Goal: Task Accomplishment & Management: Complete application form

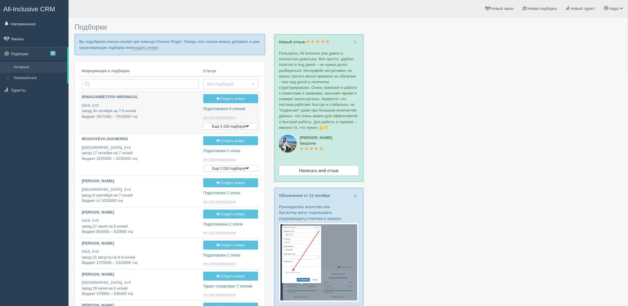
type input "2025-10-15 17:50"
click at [157, 43] on p "Вы подобрали список отелей при помощи Chrome Plugin. Теперь этот список можно д…" at bounding box center [169, 44] width 191 height 21
click at [155, 46] on link "создать новую" at bounding box center [145, 47] width 26 height 5
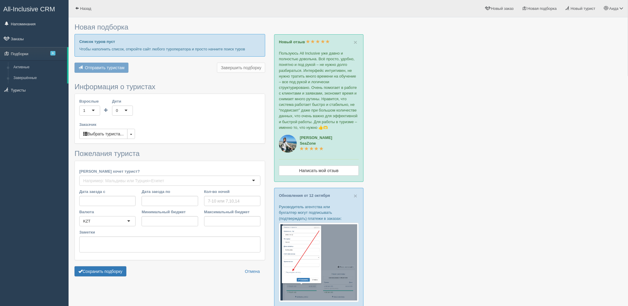
type input "7"
type input "1167200"
type input "2547700"
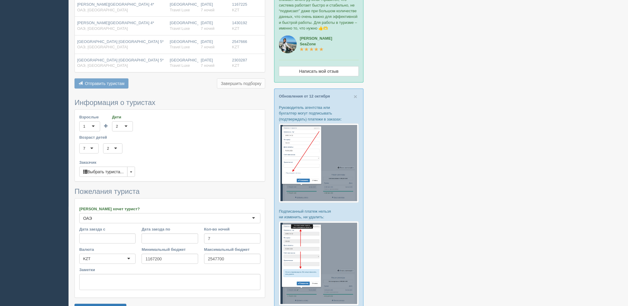
scroll to position [146, 0]
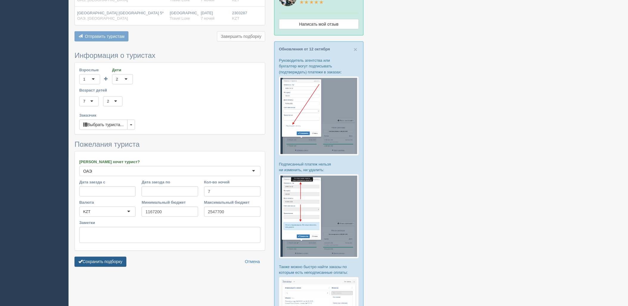
click at [108, 256] on button "Сохранить подборку" at bounding box center [100, 261] width 52 height 10
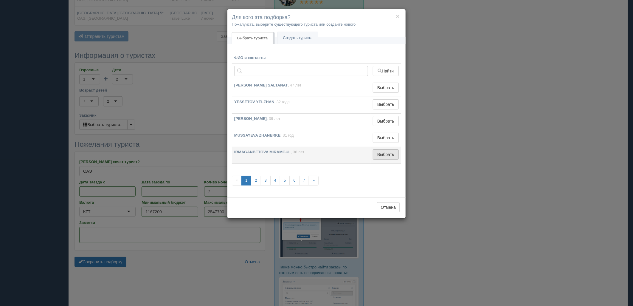
click at [389, 158] on button "Выбрать" at bounding box center [386, 154] width 26 height 10
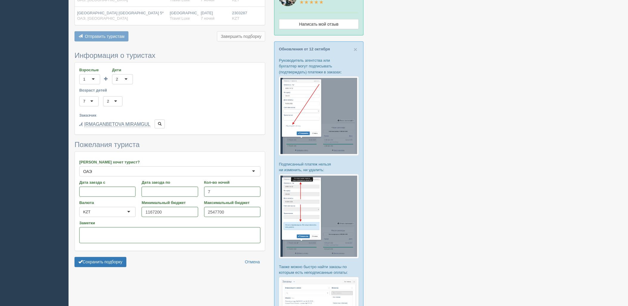
click at [109, 245] on form "Информация о туристах Взрослые 1 1 Дети 2 2 0 1 2 3 4 5 6 7 8 9 10 11 12 13 14 …" at bounding box center [169, 161] width 191 height 219
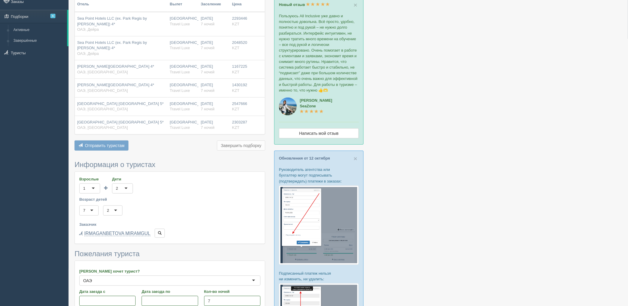
scroll to position [0, 0]
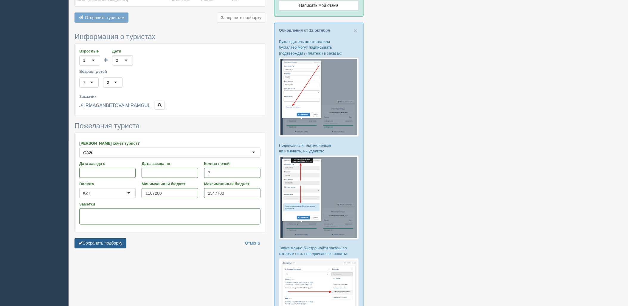
click at [105, 238] on button "Сохранить подборку" at bounding box center [100, 243] width 52 height 10
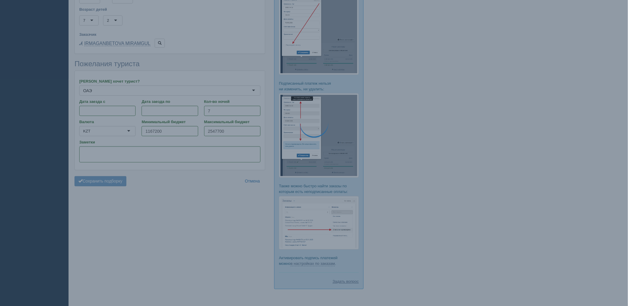
scroll to position [231, 0]
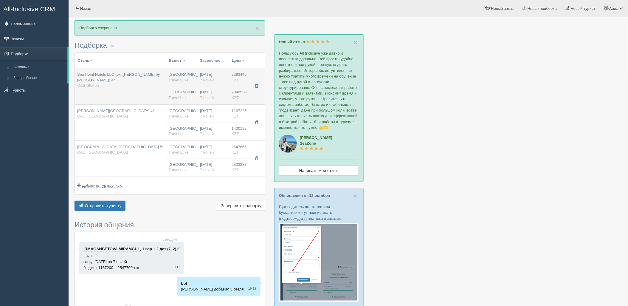
click at [148, 84] on td "Sea Point Hotels LLC (ex. Park Regis by Prince) 4* ОАЭ, Дейра" at bounding box center [120, 86] width 91 height 36
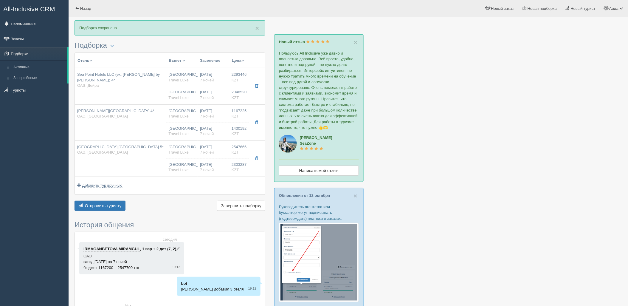
type input "Sea Point Hotels LLC (ex. Park Regis by Prince) 4*"
type input "ОАЭ"
type input "Дейра"
type input "2293446.00"
type input "Алматы"
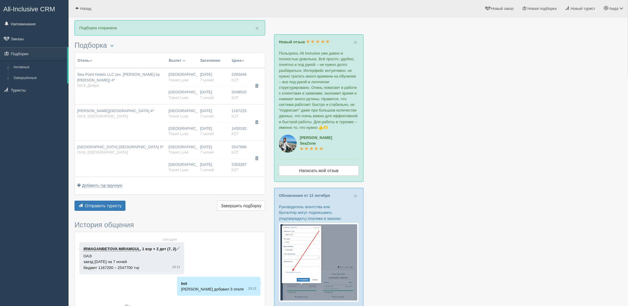
type input "05:05"
type input "7"
type input "Deluxe Sea View"
type input "All"
type input "Travel Luxe"
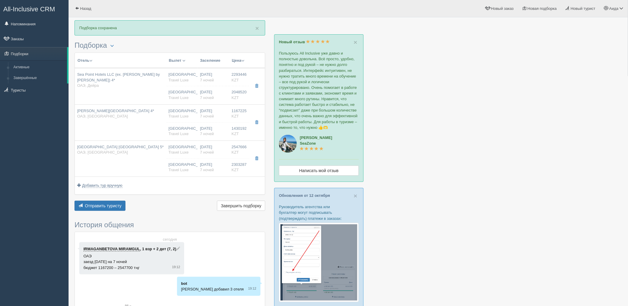
type input "https://online.travelluxe.kz/hotels?samo_action=hotel&HOTELINC=21822&TOWNFROMIN…"
type input "2048520.00"
type input "Алматы"
type input "05:05"
type input "7"
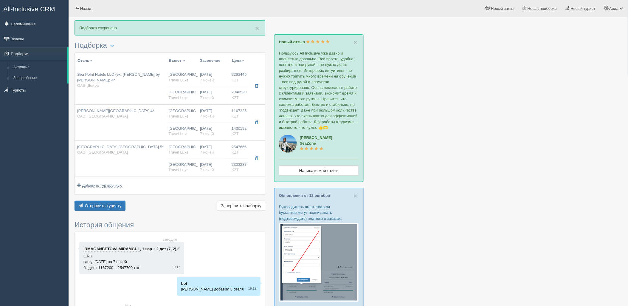
type input "Deluxe Sea View"
type input "All"
type input "Travel Luxe"
type input "https://online.travelluxe.kz/hotels?samo_action=hotel&HOTELINC=21822&TOWNFROMIN…"
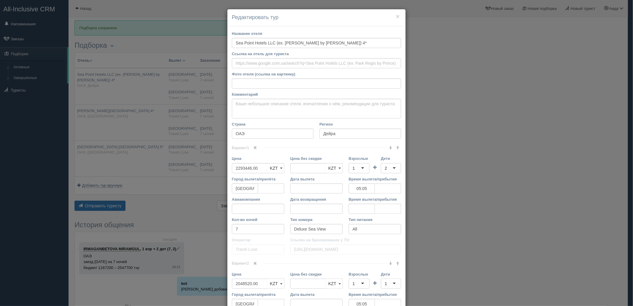
scroll to position [113, 0]
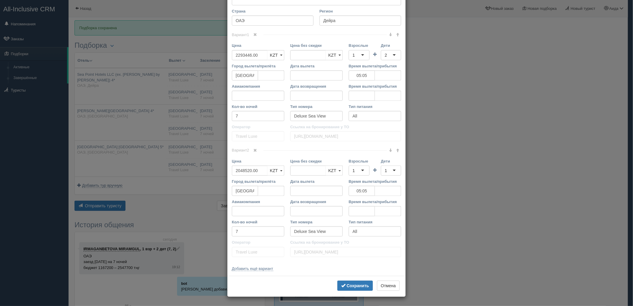
drag, startPoint x: 253, startPoint y: 152, endPoint x: 264, endPoint y: 150, distance: 11.1
click at [253, 152] on link at bounding box center [255, 150] width 10 height 7
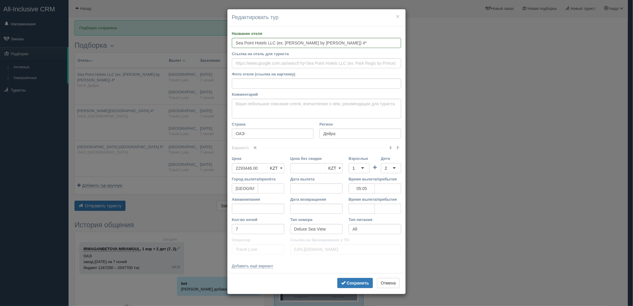
scroll to position [0, 0]
click at [359, 170] on div "1" at bounding box center [359, 168] width 21 height 10
click at [362, 171] on div "3" at bounding box center [359, 168] width 21 height 10
click at [386, 166] on div "2" at bounding box center [386, 168] width 2 height 6
drag, startPoint x: 257, startPoint y: 167, endPoint x: 235, endPoint y: 169, distance: 21.5
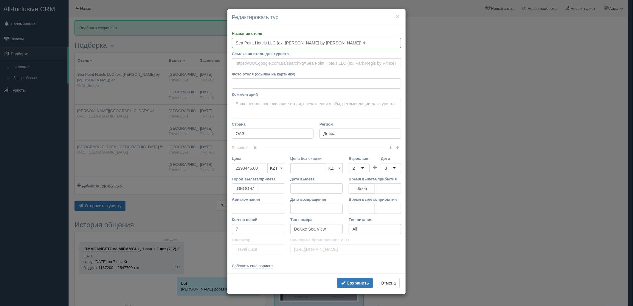
click at [235, 169] on input "2293446.00" at bounding box center [250, 168] width 36 height 10
type input "2293446.00"
type input "4341966"
drag, startPoint x: 360, startPoint y: 282, endPoint x: 360, endPoint y: 276, distance: 6.6
click at [360, 281] on b "Сохранить" at bounding box center [357, 282] width 22 height 5
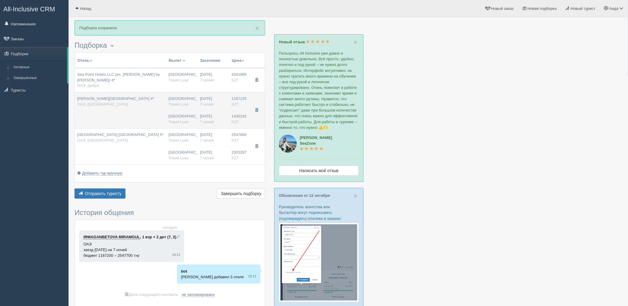
click at [152, 100] on div "Al Hamra Village 4* ОАЭ, Рас-эль-Хайма" at bounding box center [120, 101] width 87 height 11
type input "Al Hamra Village 4*"
type input "https://tophotels.ru/hotel/al52382"
type input "Рас-эль-Хайма"
type input "1167225.00"
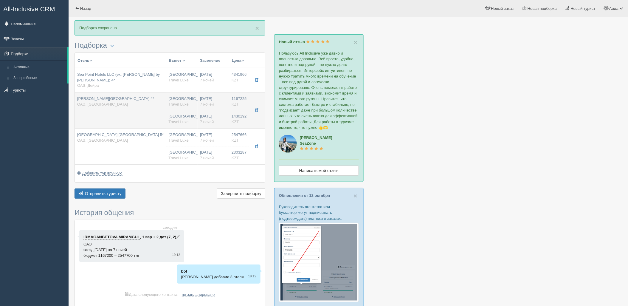
type input "05:05"
type input "Classic Room"
type input "https://online.travelluxe.kz/hotels?samo_action=hotel&HOTELINC=12073&TOWNFROMIN…"
type input "1430192.00"
type input "Алматы"
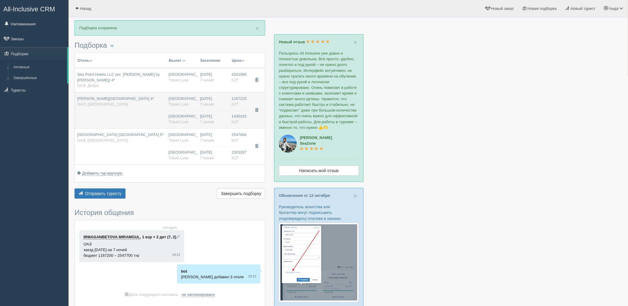
type input "05:05"
type input "7"
type input "Classic Room"
type input "All"
type input "Travel Luxe"
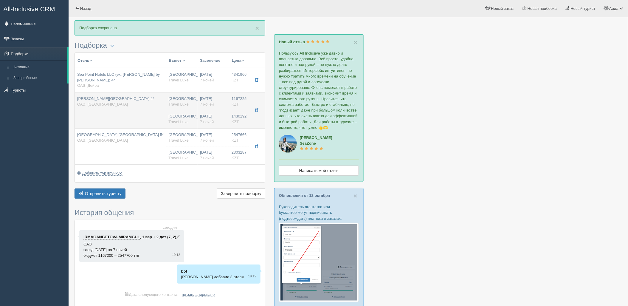
type input "https://online.travelluxe.kz/hotels?samo_action=hotel&HOTELINC=12073&TOWNFROMIN…"
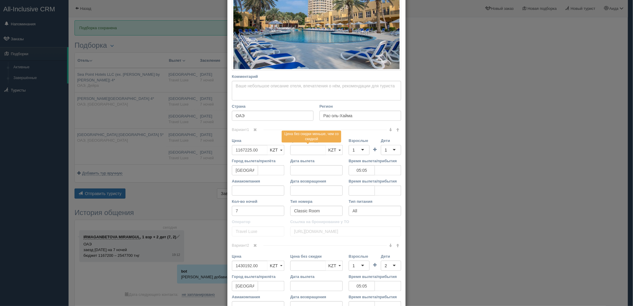
scroll to position [134, 0]
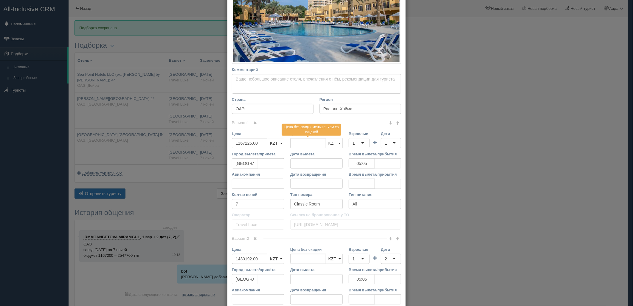
click at [257, 241] on link at bounding box center [255, 238] width 10 height 7
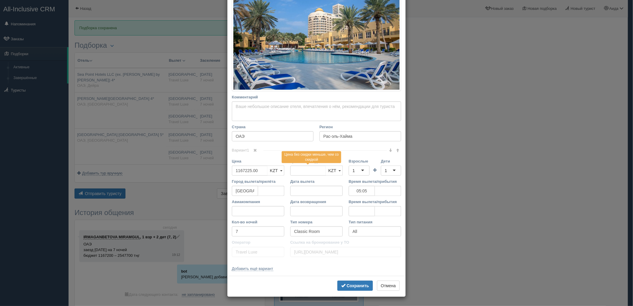
scroll to position [107, 0]
drag, startPoint x: 259, startPoint y: 173, endPoint x: 225, endPoint y: 174, distance: 33.7
click at [220, 175] on div "× Редактировать тур Название отеля Al Hamra Village 4* Ссылка на отель для тури…" at bounding box center [316, 153] width 633 height 306
type input "1167225.00"
type input "2597417"
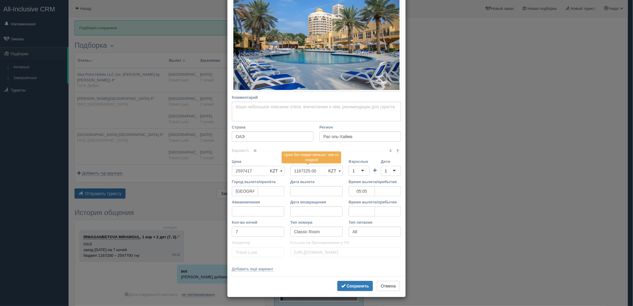
click at [360, 171] on div "1" at bounding box center [359, 171] width 21 height 10
click at [385, 172] on div "1" at bounding box center [386, 171] width 2 height 6
drag, startPoint x: 356, startPoint y: 283, endPoint x: 353, endPoint y: 281, distance: 3.6
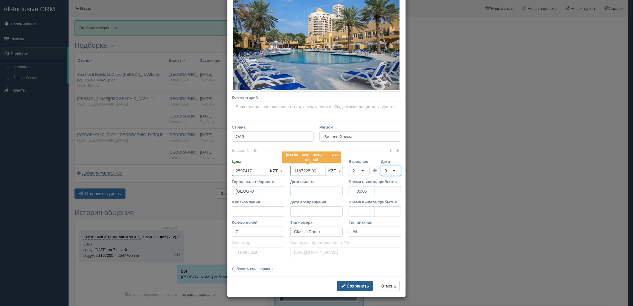
click at [355, 283] on b "Сохранить" at bounding box center [357, 285] width 22 height 5
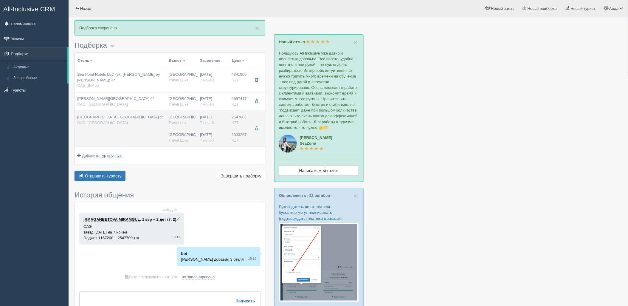
click at [176, 132] on div "Алматы Travel Luxe" at bounding box center [182, 137] width 27 height 11
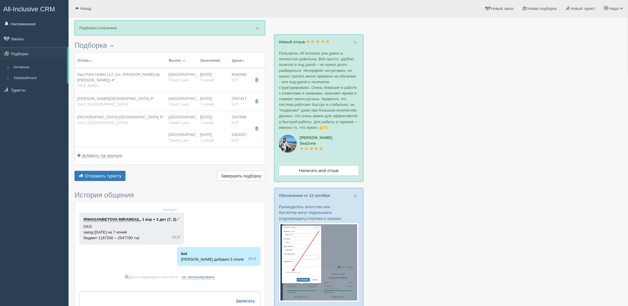
type input "Movenpick Resort Al Marjan Island 5*"
type input "https://www.booking.com/hotel/ae/movenpick-resort-al-marjan-island.ru.html"
type input "2547666.00"
type input "05:05"
type input "Corner Suite Beach"
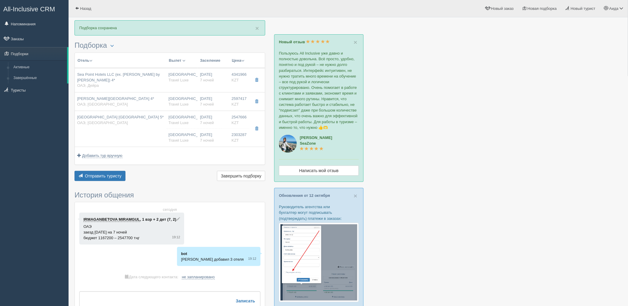
type input "https://online.travelluxe.kz/hotels?samo_action=hotel&HOTELINC=15380&TOWNFROMIN…"
type input "2303287.00"
type input "Алматы"
type input "05:05"
type input "7"
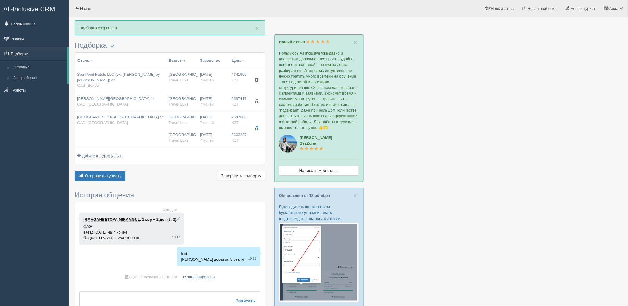
type input "Corner Suite Beach"
type input "All"
type input "Travel Luxe"
type input "https://online.travelluxe.kz/hotels?samo_action=hotel&HOTELINC=15380&TOWNFROMIN…"
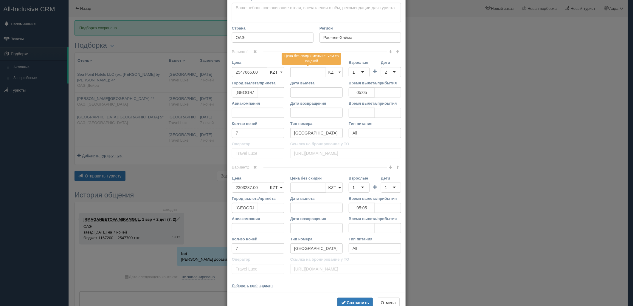
scroll to position [113, 0]
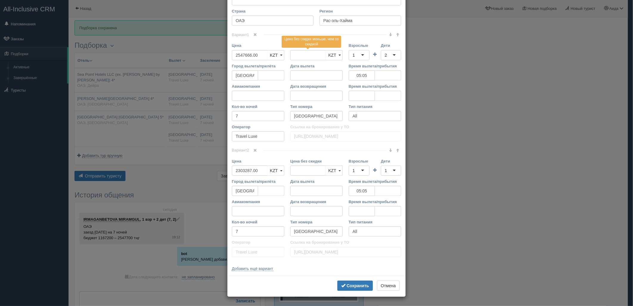
drag, startPoint x: 254, startPoint y: 148, endPoint x: 269, endPoint y: 142, distance: 15.8
click at [254, 148] on span at bounding box center [255, 150] width 4 height 4
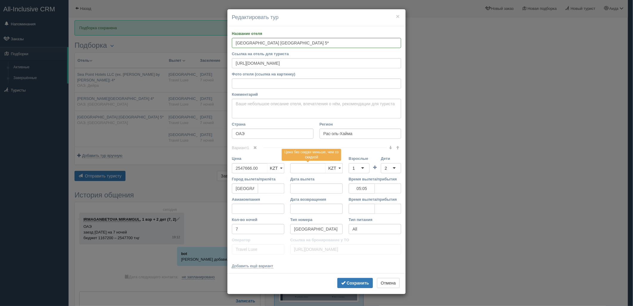
scroll to position [0, 0]
drag, startPoint x: 234, startPoint y: 177, endPoint x: 225, endPoint y: 177, distance: 8.6
click at [225, 177] on div "× Редактировать тур Название отеля Movenpick Resort Al Marjan Island 5* Ссылка …" at bounding box center [316, 153] width 633 height 306
type input "2547666.00"
type input "4850953"
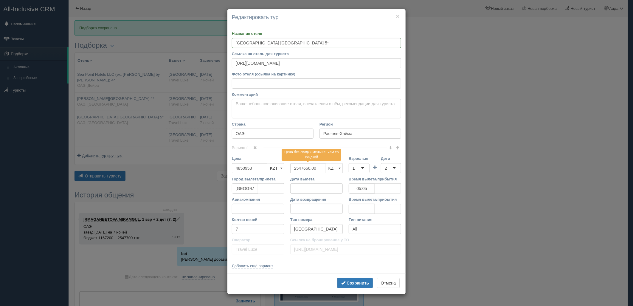
click at [351, 166] on div "1" at bounding box center [359, 168] width 21 height 10
click at [392, 166] on div "2" at bounding box center [391, 168] width 20 height 10
drag, startPoint x: 365, startPoint y: 282, endPoint x: 379, endPoint y: 268, distance: 20.2
click at [365, 282] on b "Сохранить" at bounding box center [357, 282] width 22 height 5
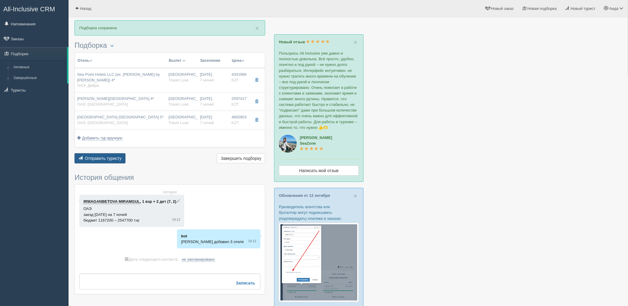
click at [108, 156] on button "Отправить туристу Отправить" at bounding box center [99, 158] width 51 height 10
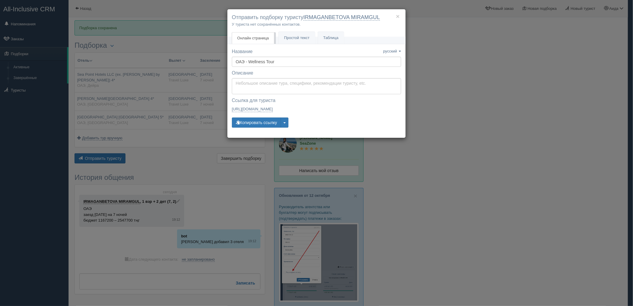
drag, startPoint x: 475, startPoint y: 160, endPoint x: 465, endPoint y: 160, distance: 9.5
click at [474, 160] on div "× Отправить подборку туристу IRMAGANBETOVA MIRAMGUL У туриста нет сохранённых к…" at bounding box center [316, 153] width 633 height 306
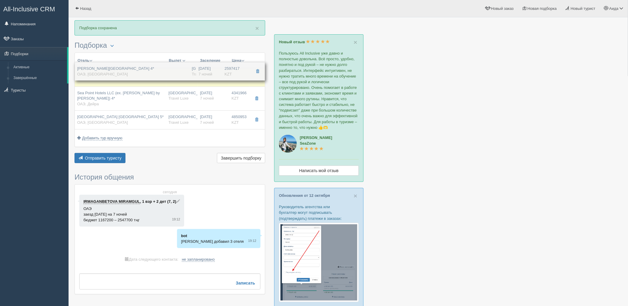
drag, startPoint x: 195, startPoint y: 99, endPoint x: 205, endPoint y: 70, distance: 31.1
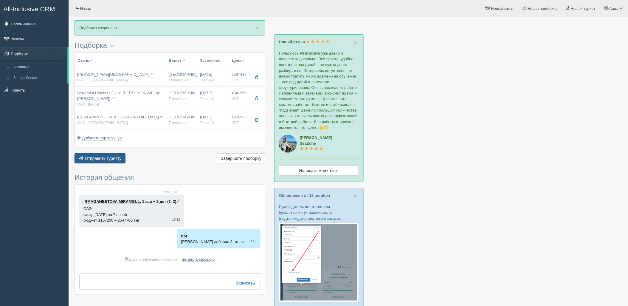
click at [118, 156] on span "Отправить туристу" at bounding box center [103, 158] width 37 height 5
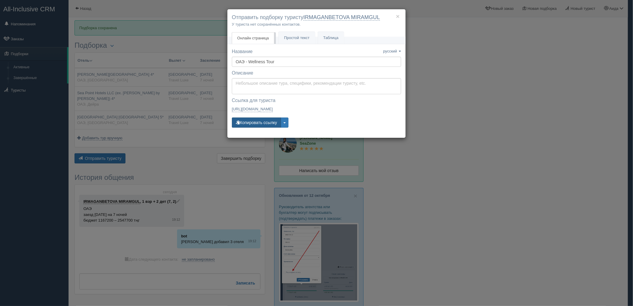
click at [251, 125] on button "Копировать ссылку" at bounding box center [256, 122] width 49 height 10
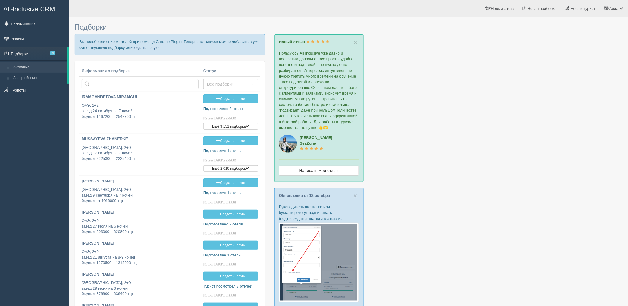
click at [142, 49] on link "создать новую" at bounding box center [145, 47] width 26 height 5
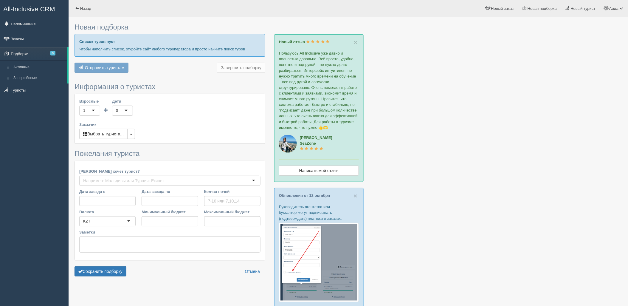
type input "7"
type input "1444500"
type input "3229000"
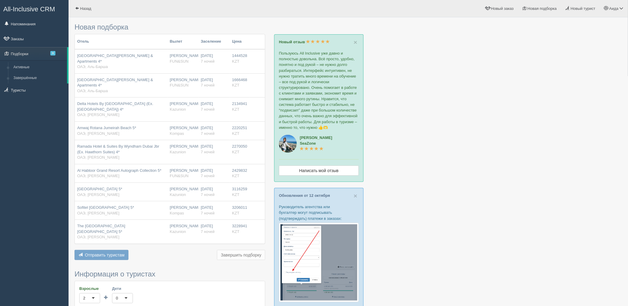
scroll to position [224, 0]
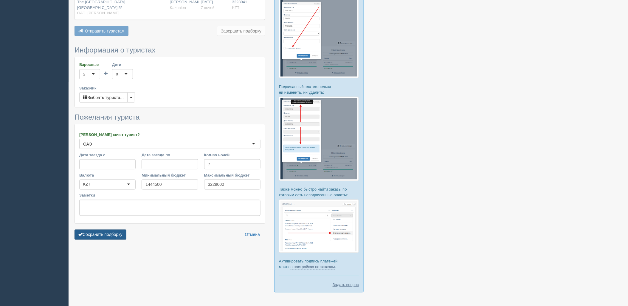
click at [105, 239] on button "Сохранить подборку" at bounding box center [100, 234] width 52 height 10
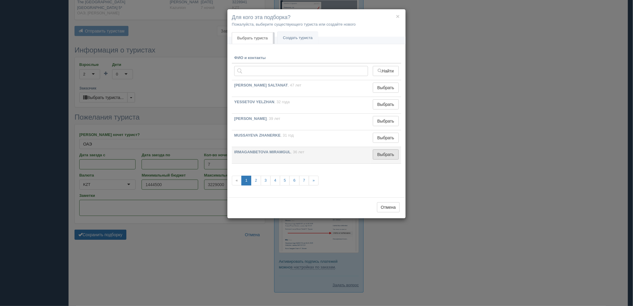
click at [383, 156] on button "Выбрать" at bounding box center [386, 154] width 26 height 10
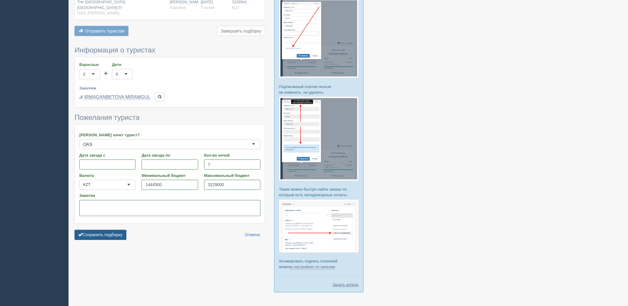
click at [88, 239] on button "Сохранить подборку" at bounding box center [100, 235] width 52 height 10
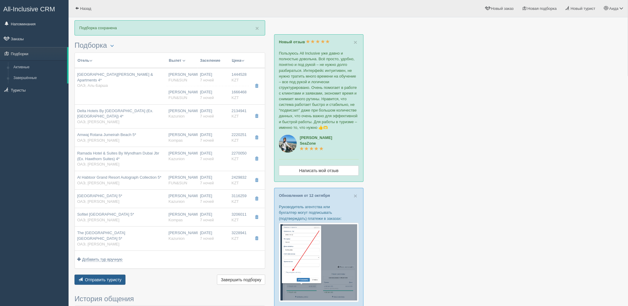
click at [99, 276] on button "Отправить туристу Отправить" at bounding box center [99, 279] width 51 height 10
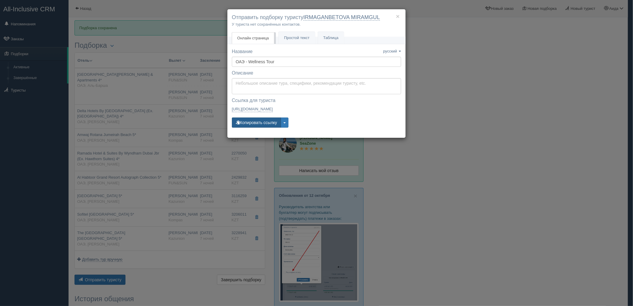
click at [253, 125] on button "Копировать ссылку" at bounding box center [256, 122] width 49 height 10
